Goal: Information Seeking & Learning: Learn about a topic

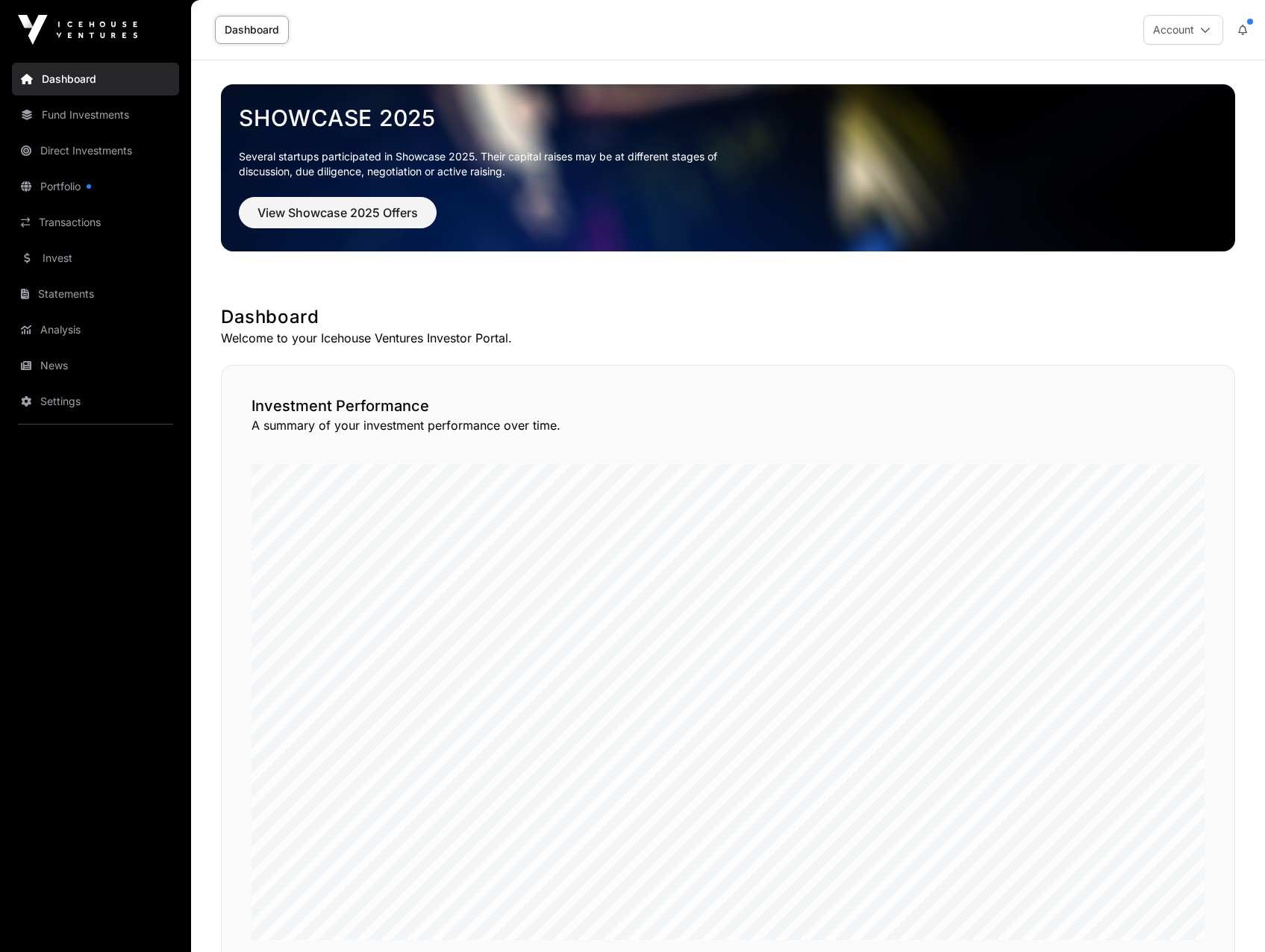
click at [69, 119] on link "Fund Investments" at bounding box center [95, 115] width 167 height 33
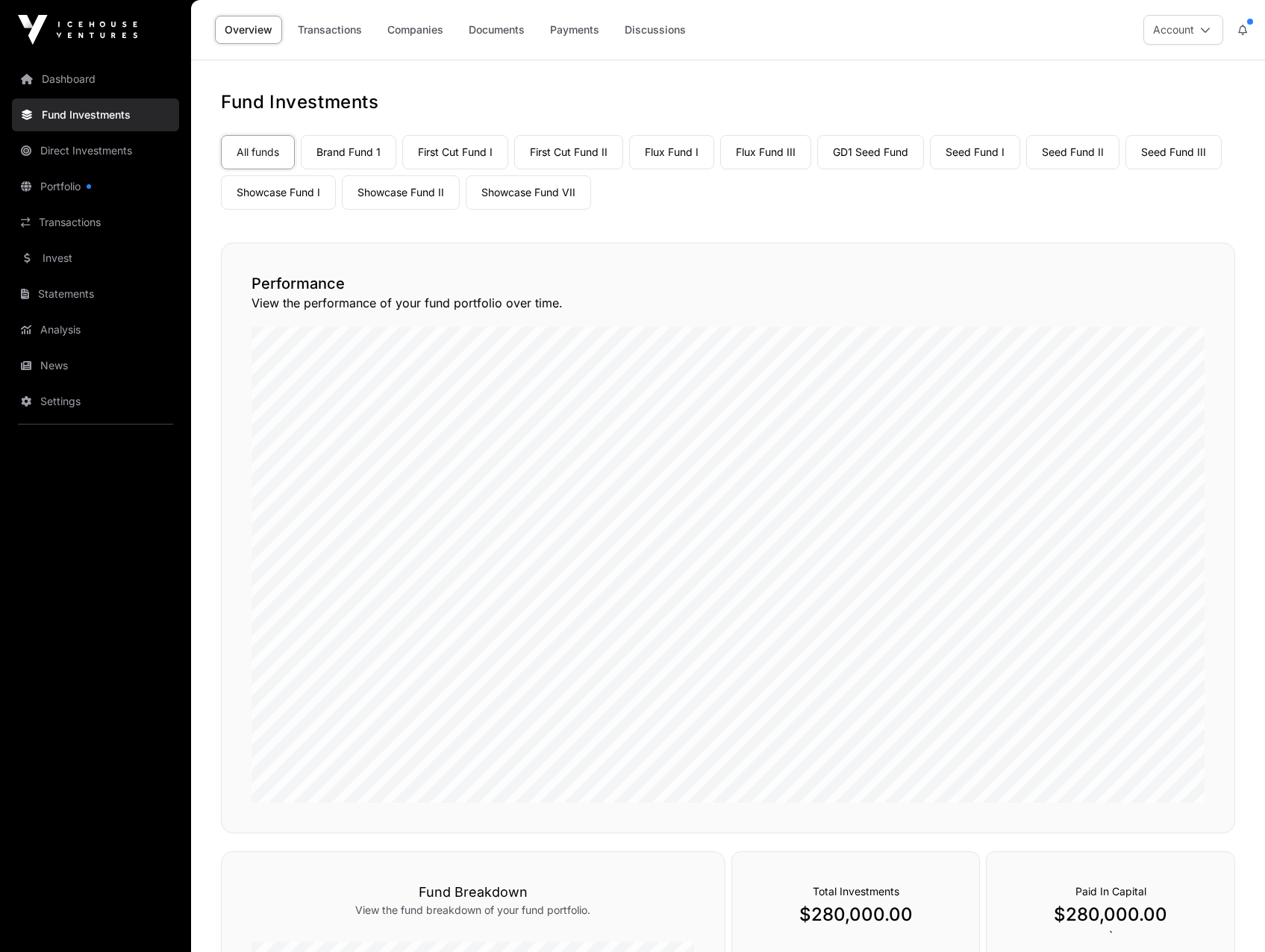
click at [63, 190] on link "Portfolio" at bounding box center [95, 186] width 167 height 33
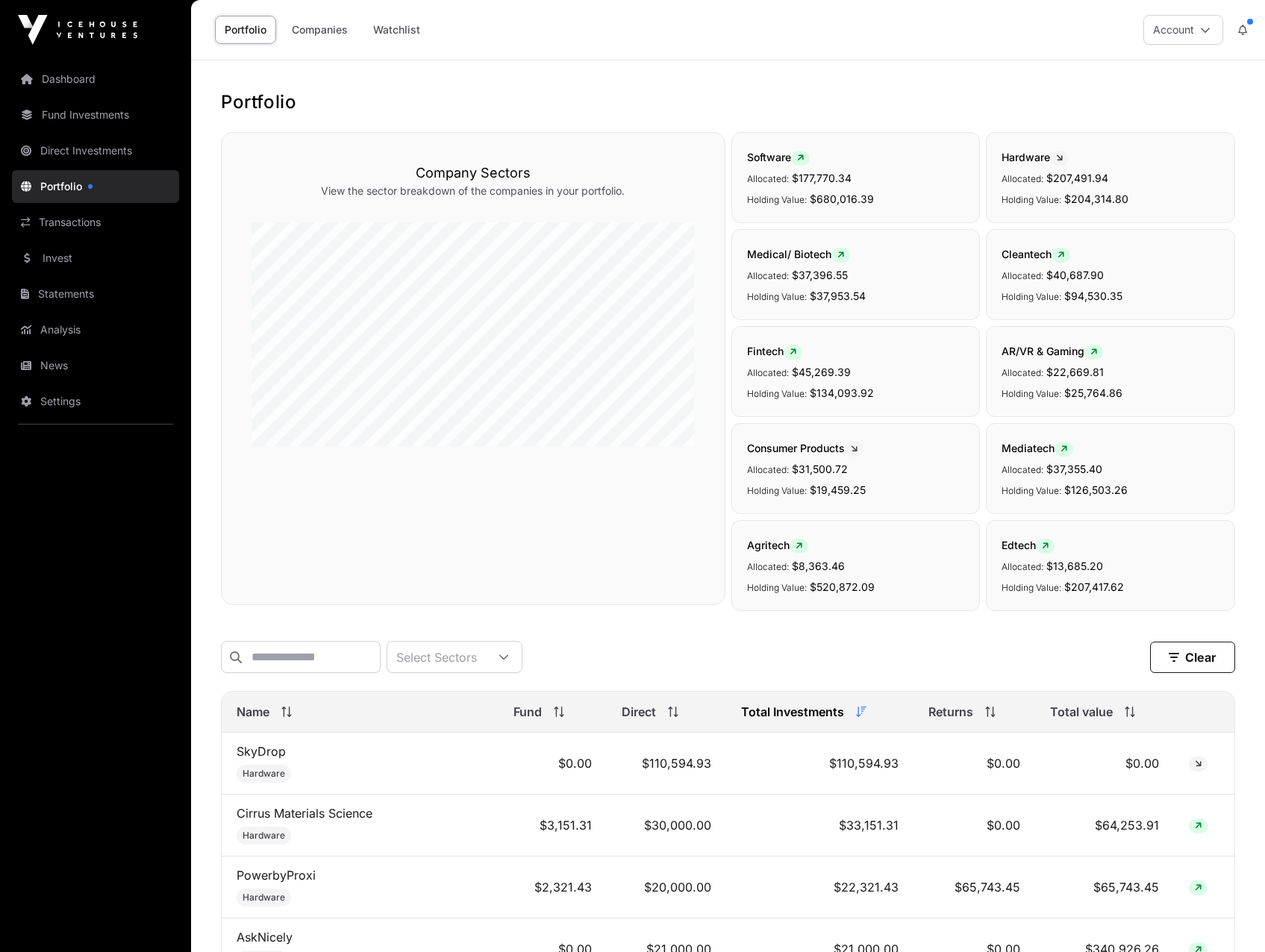
click at [261, 480] on span "Name" at bounding box center [253, 712] width 33 height 18
click at [271, 480] on div "Name" at bounding box center [360, 712] width 247 height 18
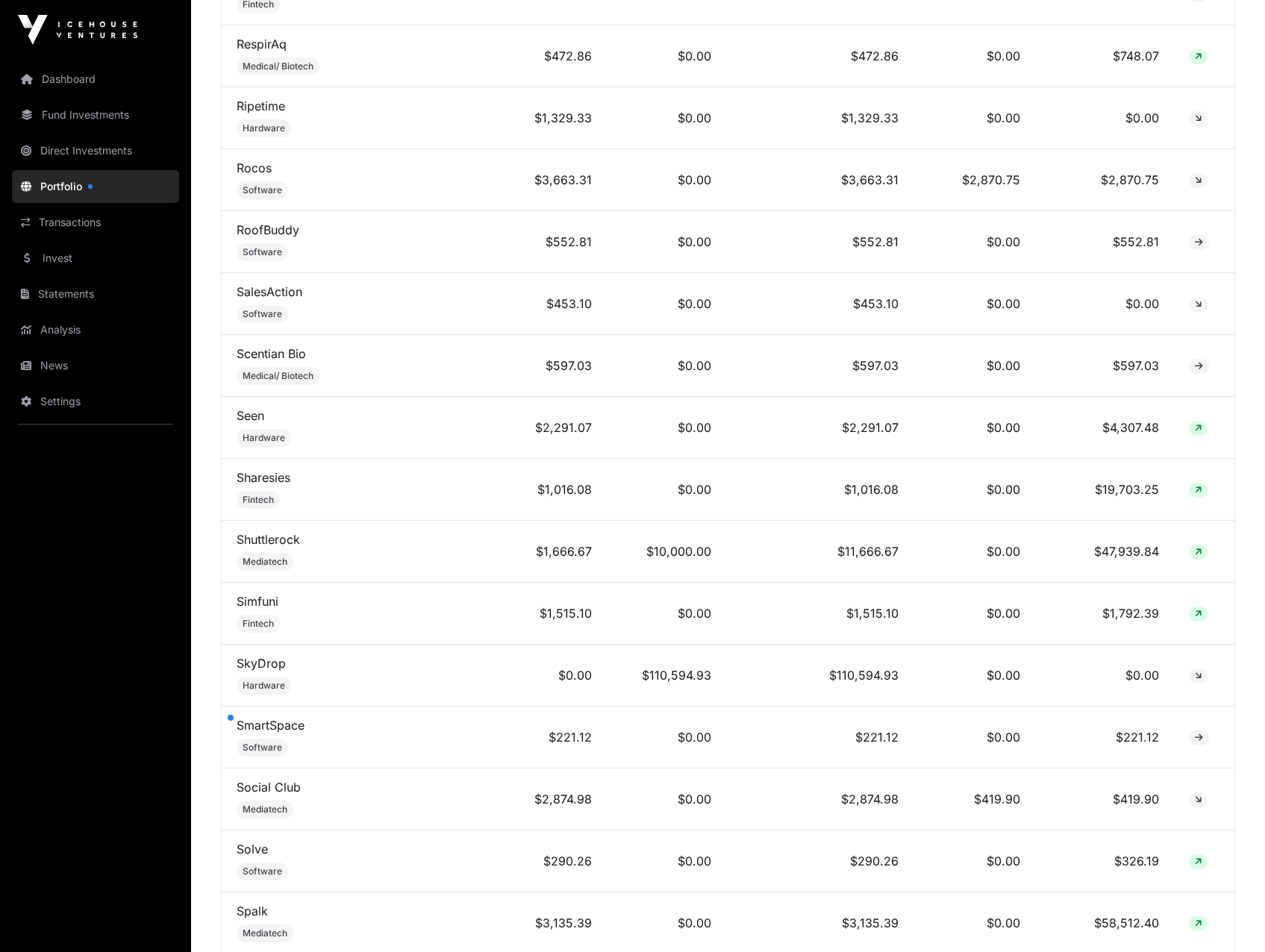
scroll to position [8280, 0]
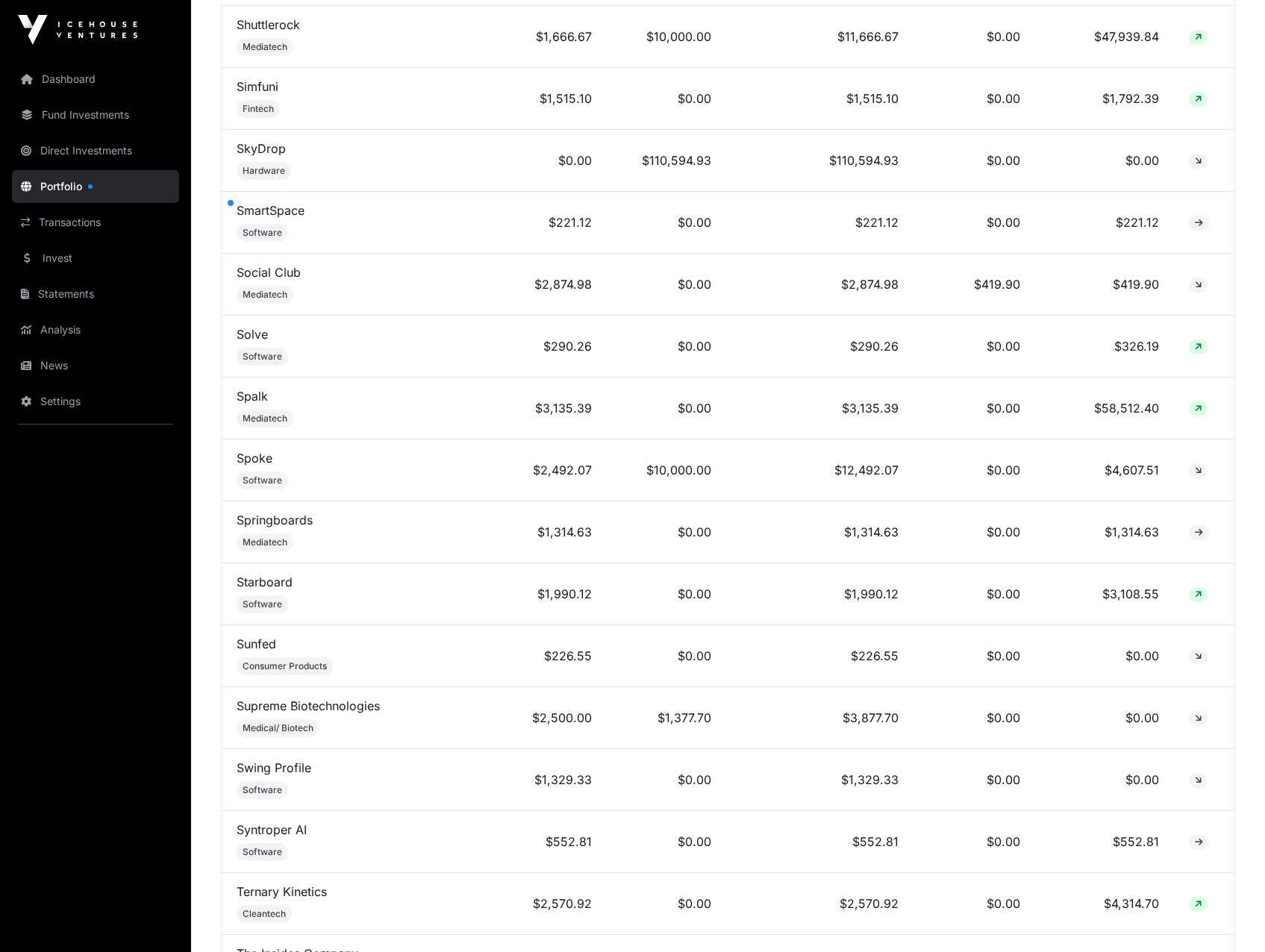
click at [277, 480] on link "Starboard" at bounding box center [265, 581] width 56 height 14
